Goal: Task Accomplishment & Management: Use online tool/utility

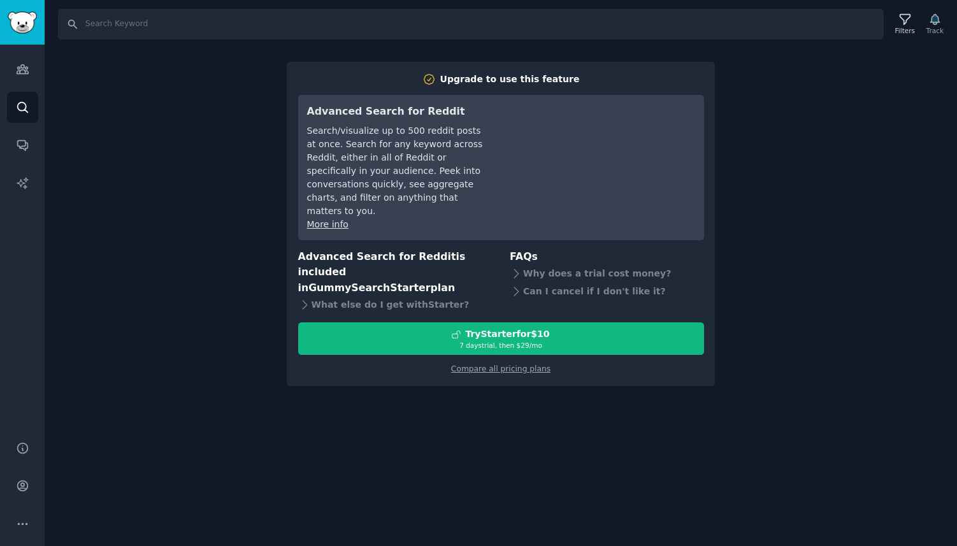
click at [21, 18] on img "Sidebar" at bounding box center [22, 22] width 29 height 22
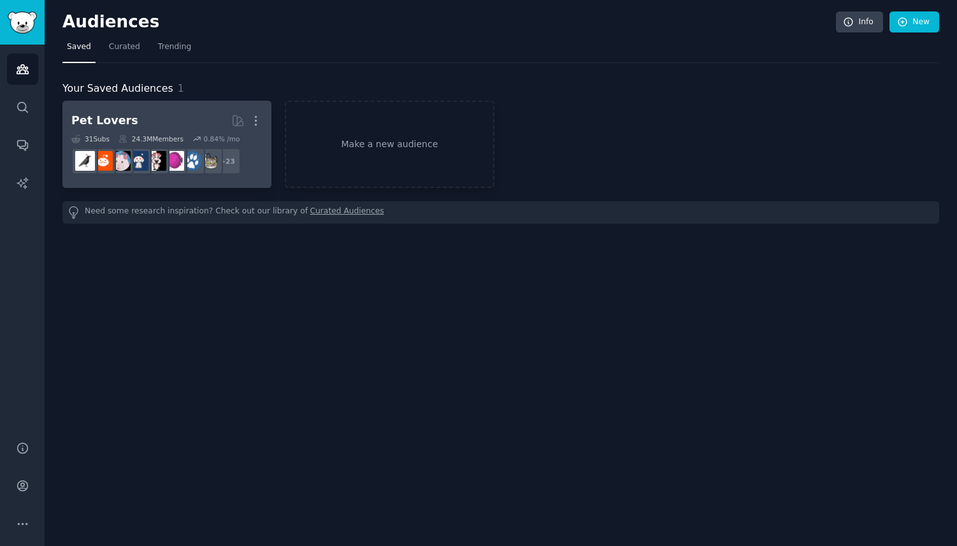
click at [138, 120] on h2 "Pet Lovers More" at bounding box center [166, 121] width 191 height 22
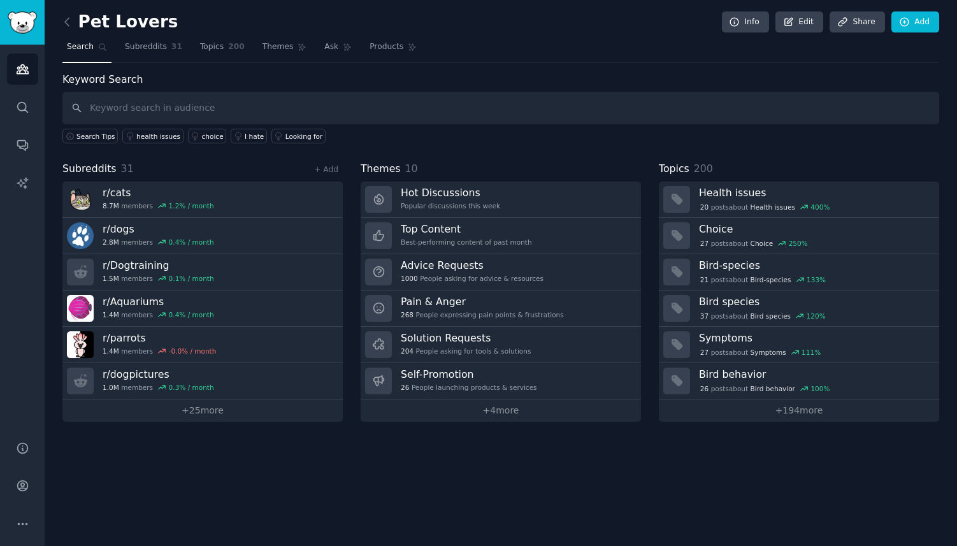
click at [199, 110] on input "text" at bounding box center [500, 108] width 877 height 32
type input "relationship"
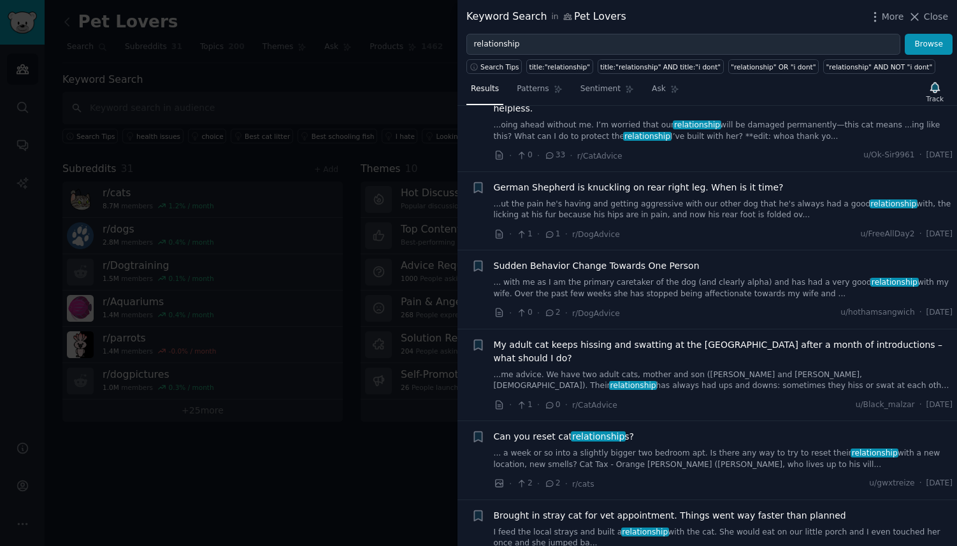
scroll to position [577, 0]
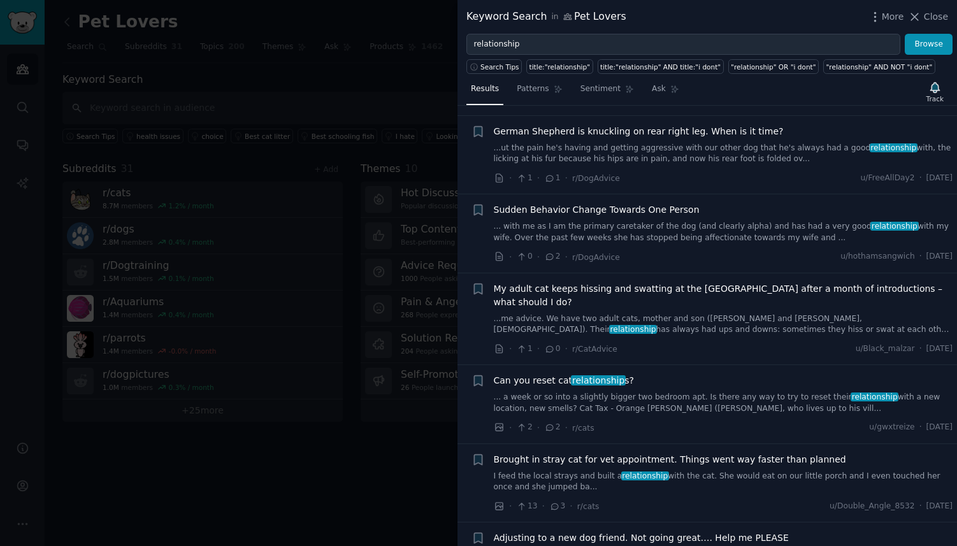
click at [275, 489] on div at bounding box center [478, 273] width 957 height 546
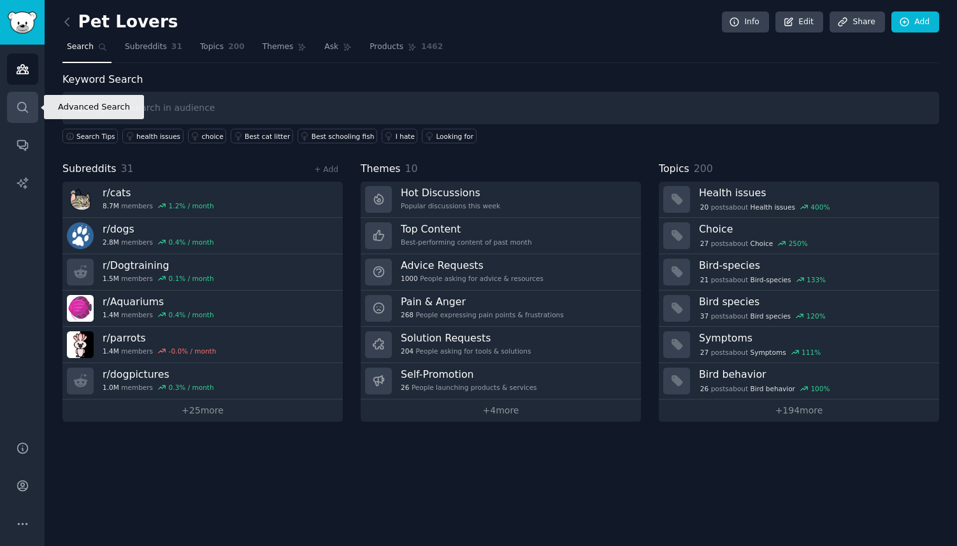
click at [27, 111] on icon "Sidebar" at bounding box center [22, 107] width 10 height 10
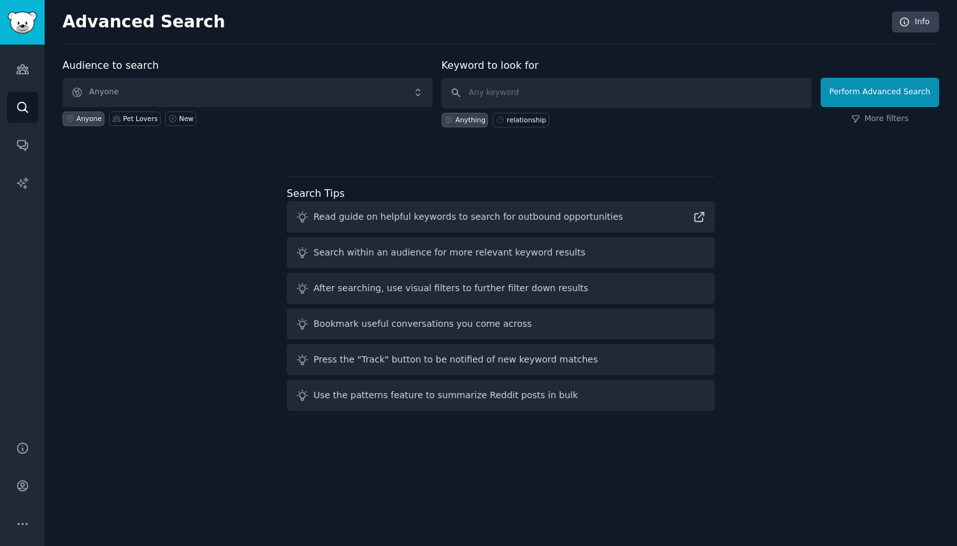
click at [22, 22] on img "Sidebar" at bounding box center [22, 22] width 29 height 22
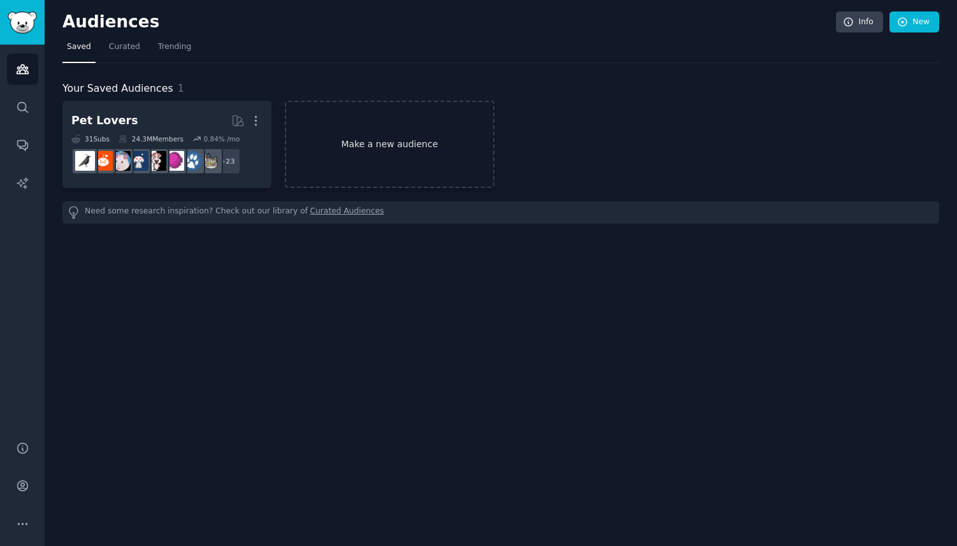
click at [396, 136] on link "Make a new audience" at bounding box center [389, 144] width 209 height 87
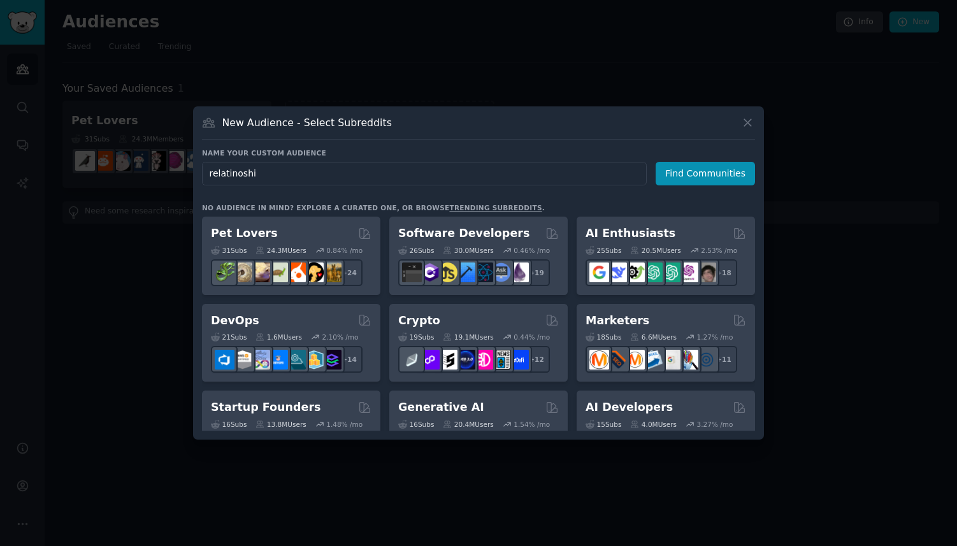
type input "relatinoship"
click at [707, 173] on button "Find Communities" at bounding box center [704, 174] width 99 height 24
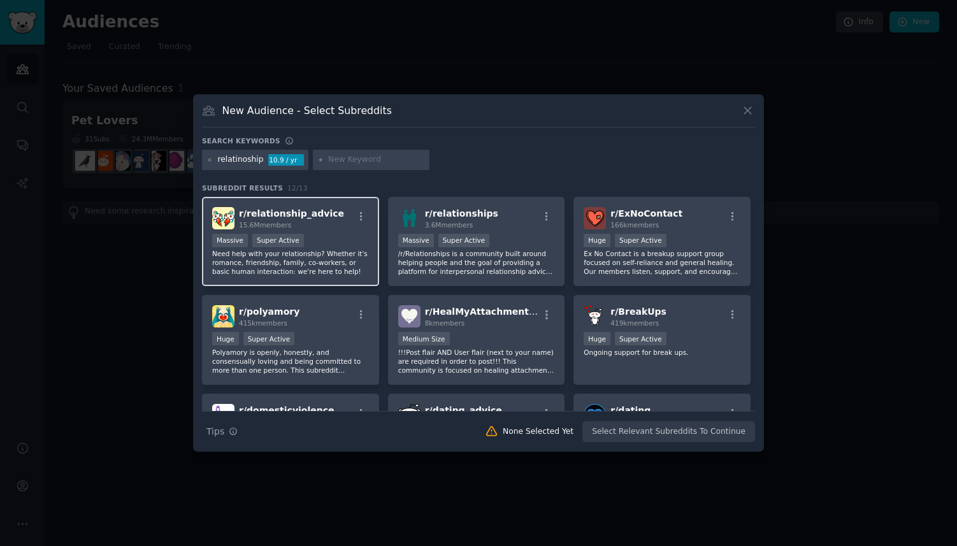
click at [334, 232] on div "r/ relationship_advice 15.6M members Massive Super Active Need help with your r…" at bounding box center [290, 242] width 177 height 90
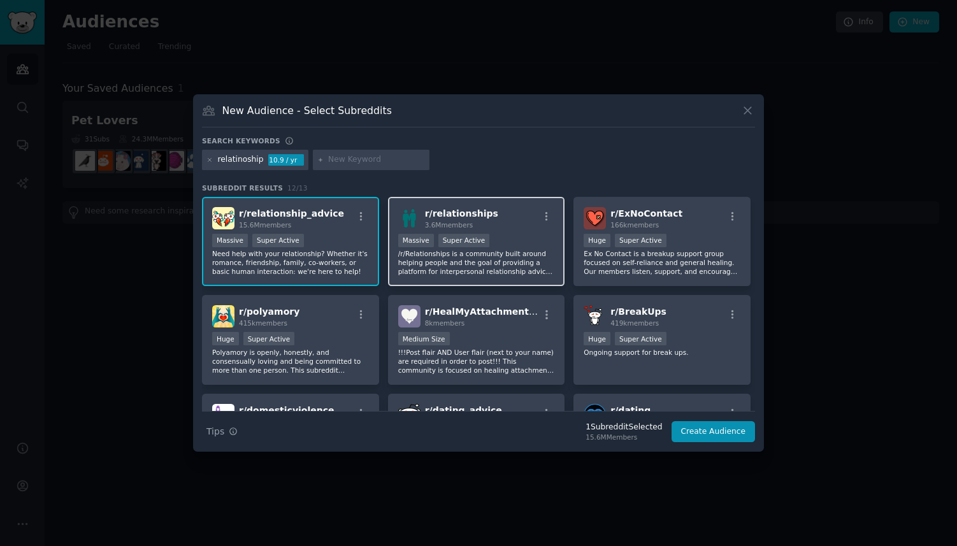
click at [505, 216] on div "r/ relationships 3.6M members" at bounding box center [476, 218] width 157 height 22
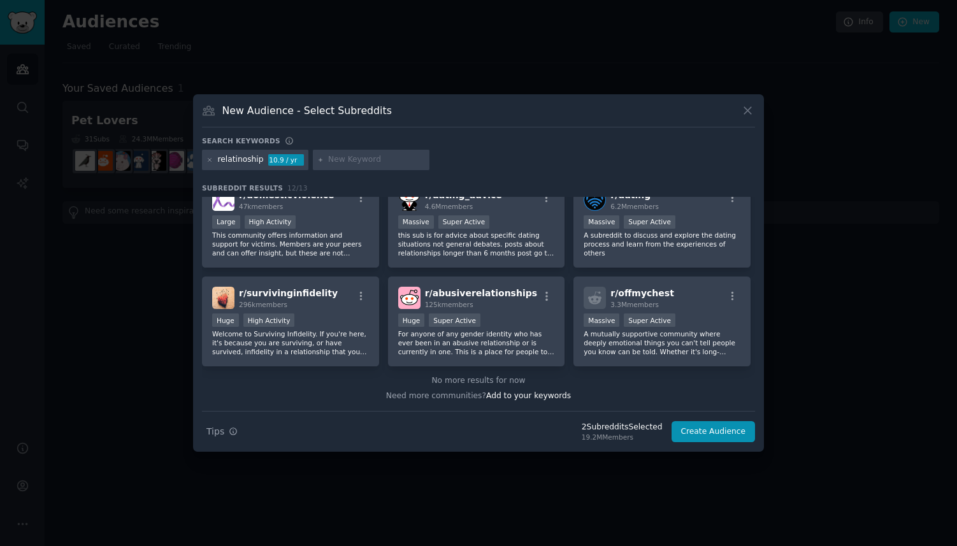
scroll to position [215, 0]
click at [713, 440] on button "Create Audience" at bounding box center [713, 432] width 84 height 22
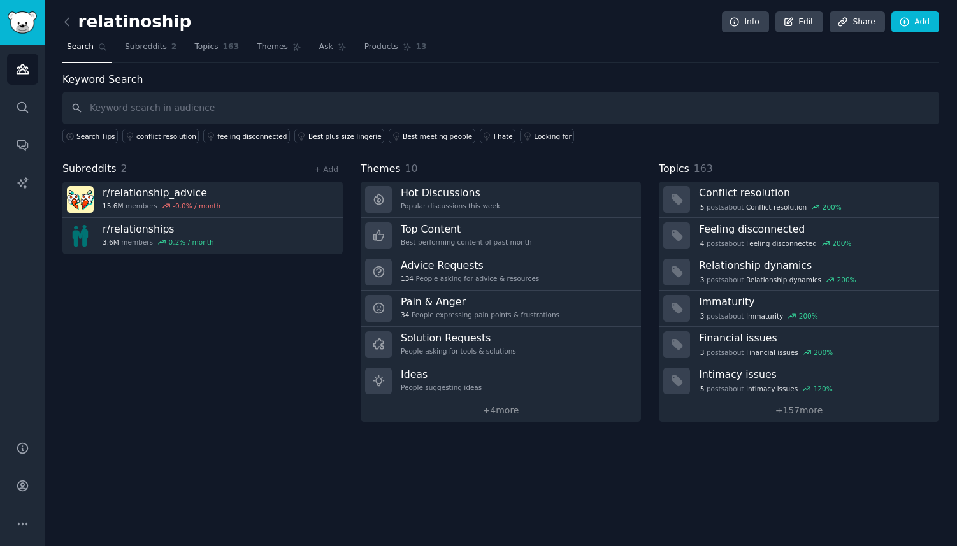
click at [196, 104] on input "text" at bounding box center [500, 108] width 877 height 32
click at [793, 412] on link "+ 157 more" at bounding box center [799, 410] width 280 height 22
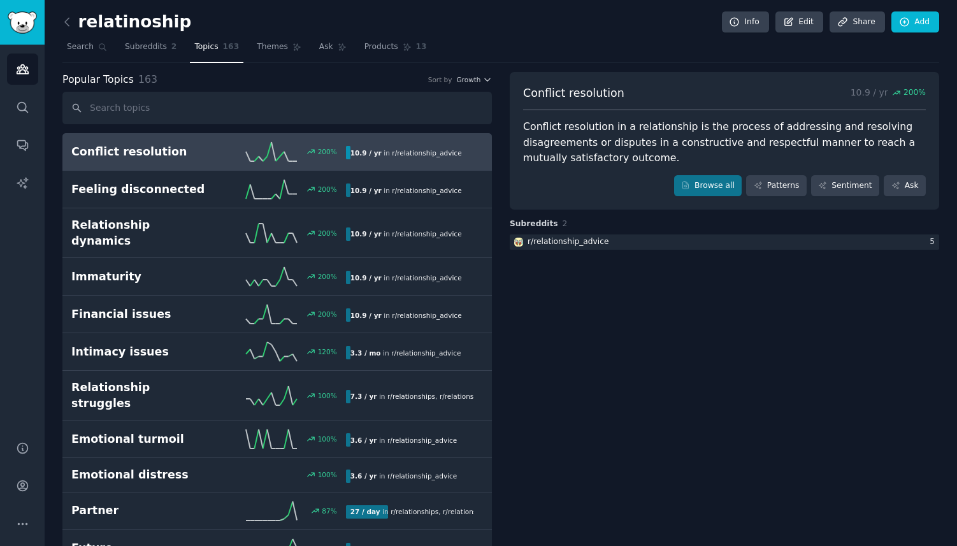
click at [204, 142] on div "Conflict resolution 200 % 10.9 / yr in r/ relationship_advice" at bounding box center [277, 151] width 412 height 19
click at [841, 180] on link "Sentiment" at bounding box center [845, 186] width 68 height 22
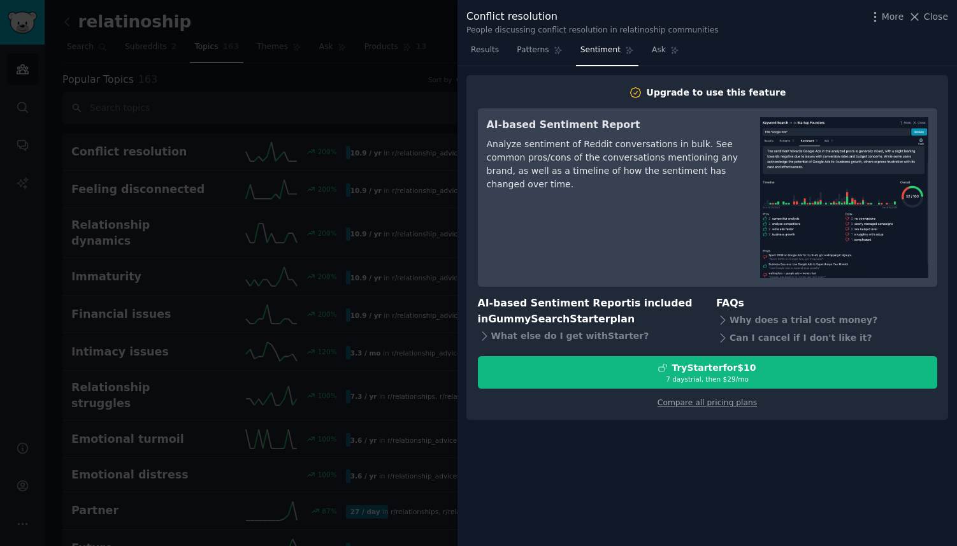
click at [309, 375] on div at bounding box center [478, 273] width 957 height 546
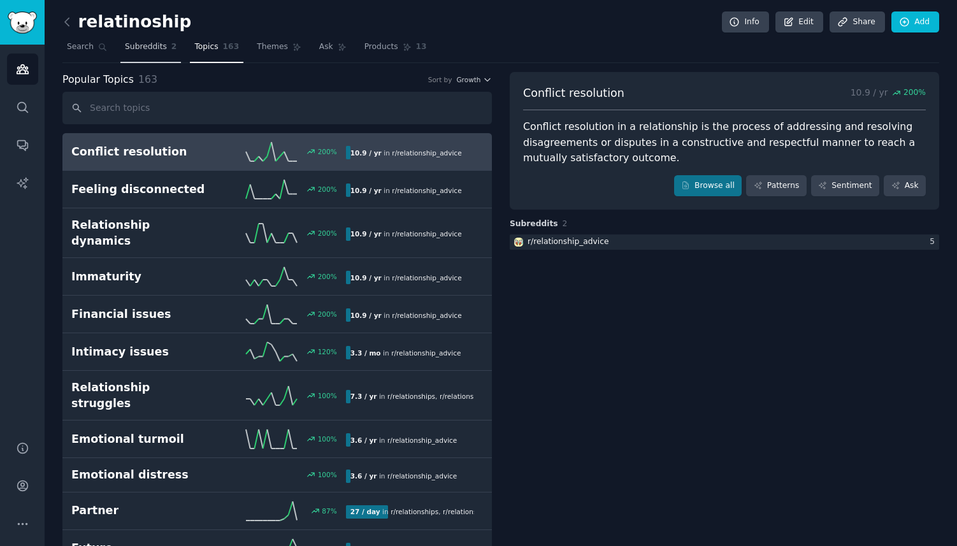
click at [156, 50] on span "Subreddits" at bounding box center [146, 46] width 42 height 11
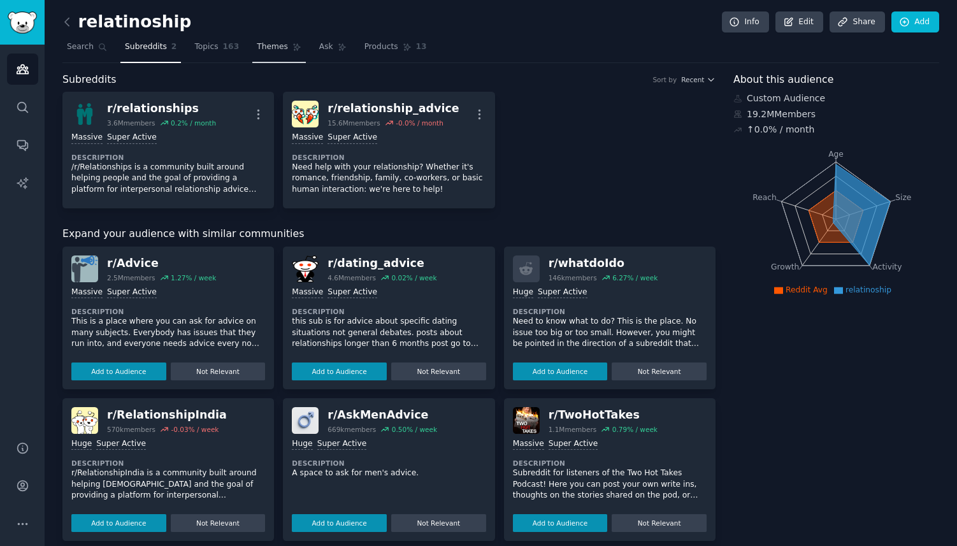
click at [292, 41] on link "Themes" at bounding box center [279, 50] width 54 height 26
